Goal: Book appointment/travel/reservation

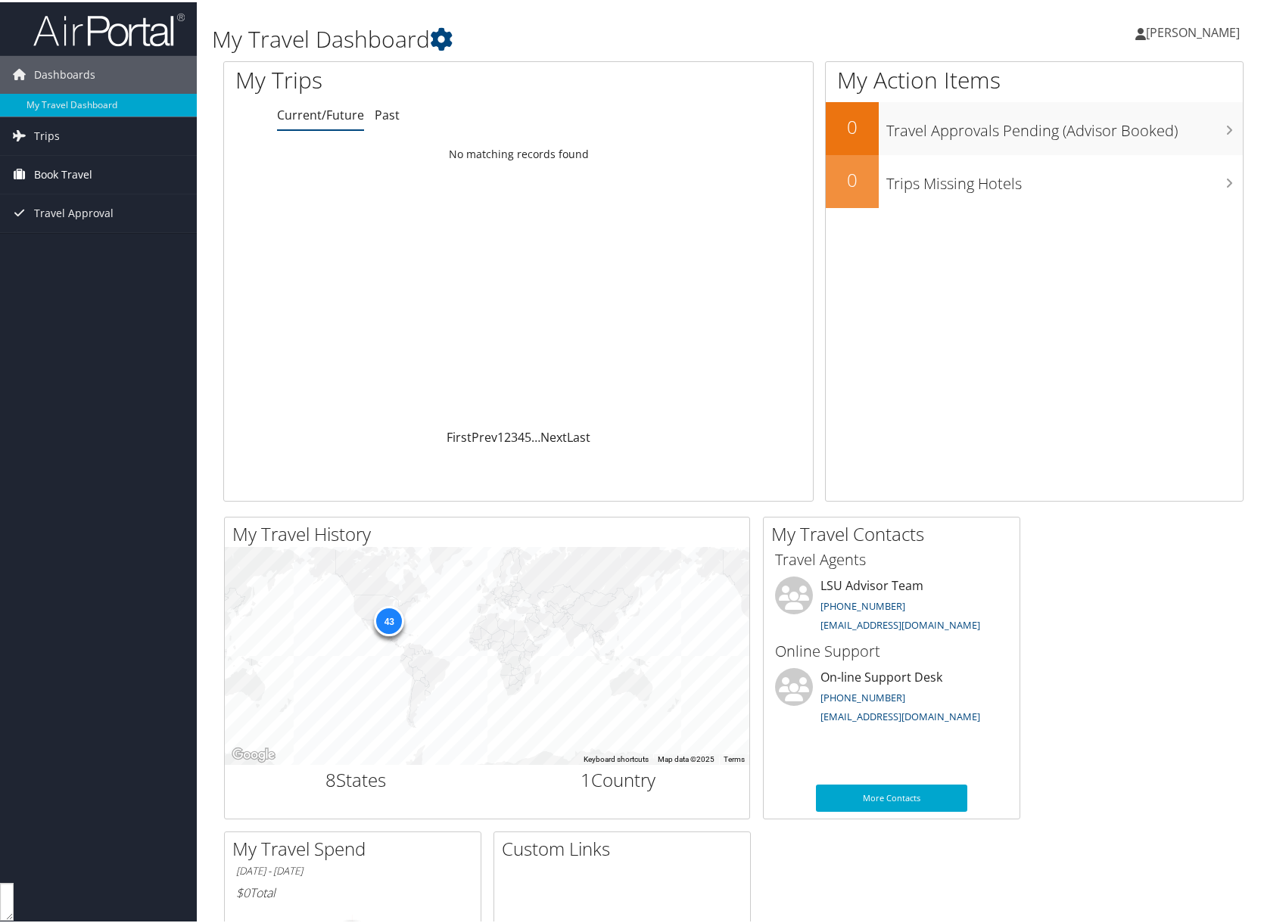
click at [43, 165] on span "Book Travel" at bounding box center [63, 173] width 58 height 38
click at [94, 230] on link "Book/Manage Online Trips" at bounding box center [98, 225] width 197 height 23
